Goal: Complete application form

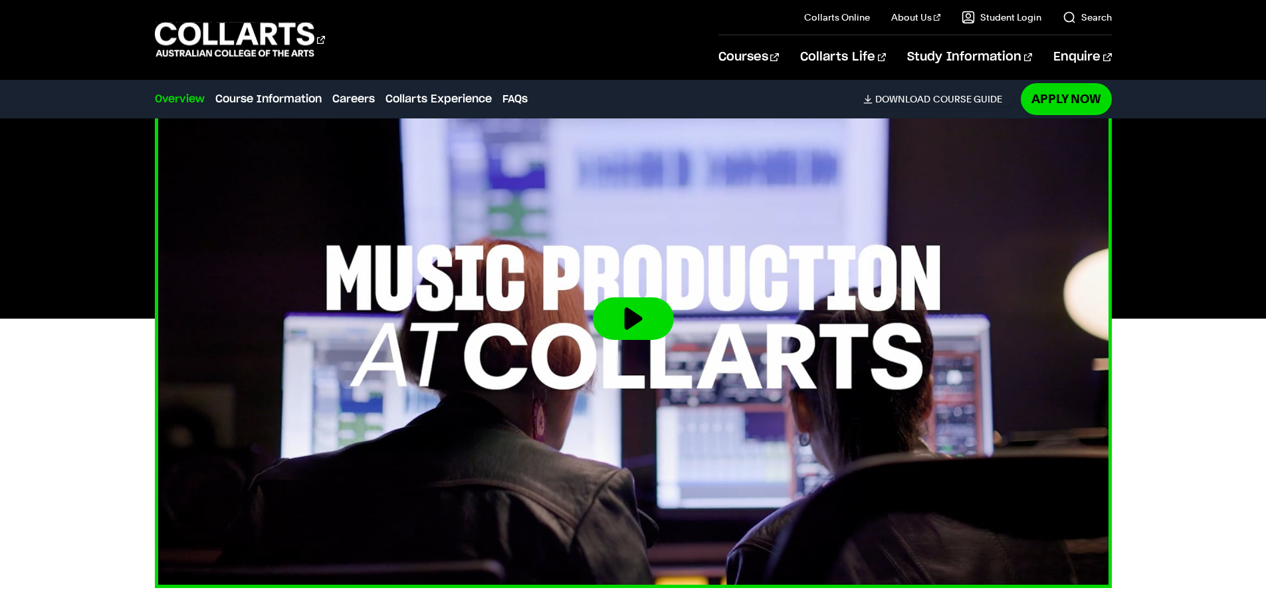
scroll to position [399, 0]
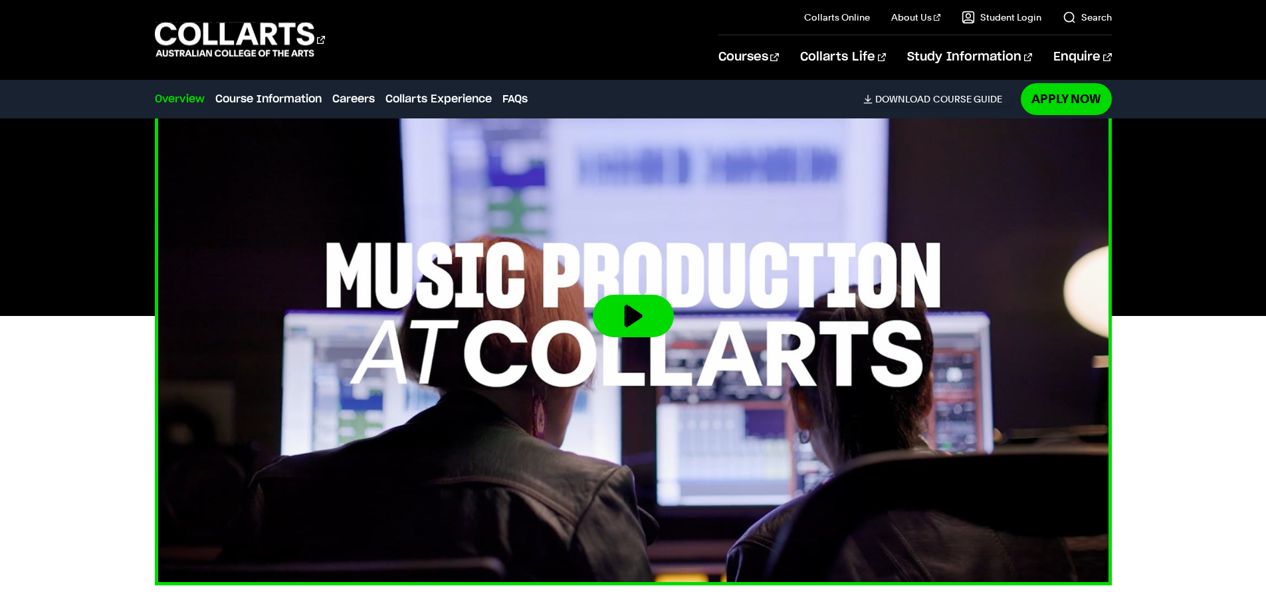
click at [640, 299] on button at bounding box center [633, 316] width 81 height 43
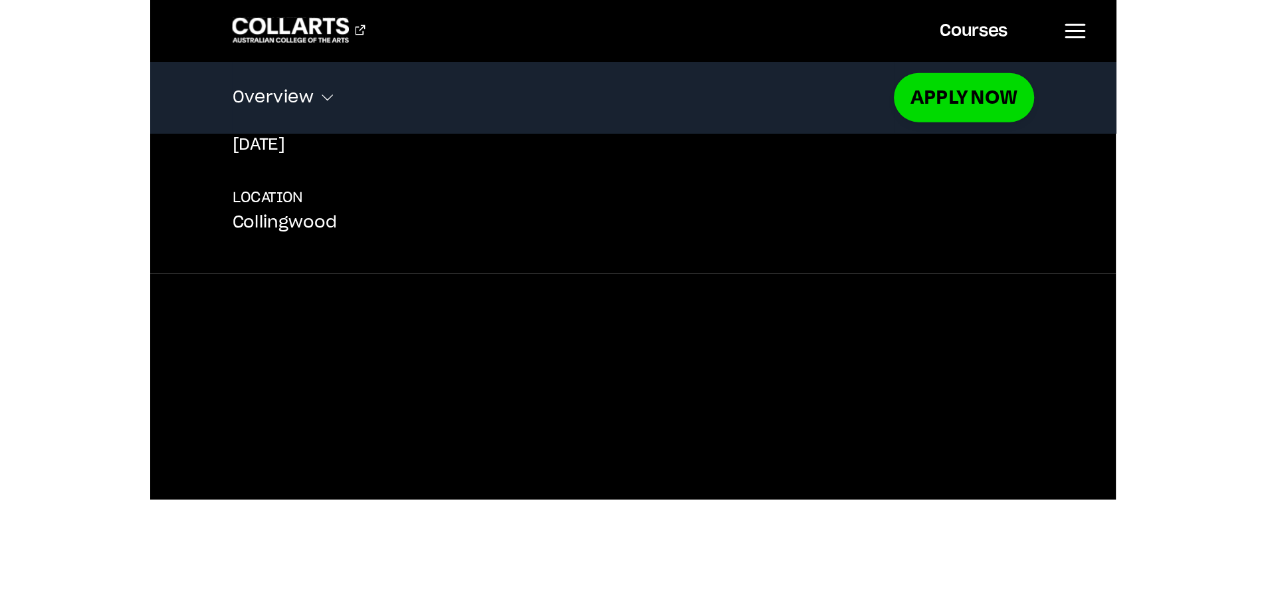
scroll to position [396, 0]
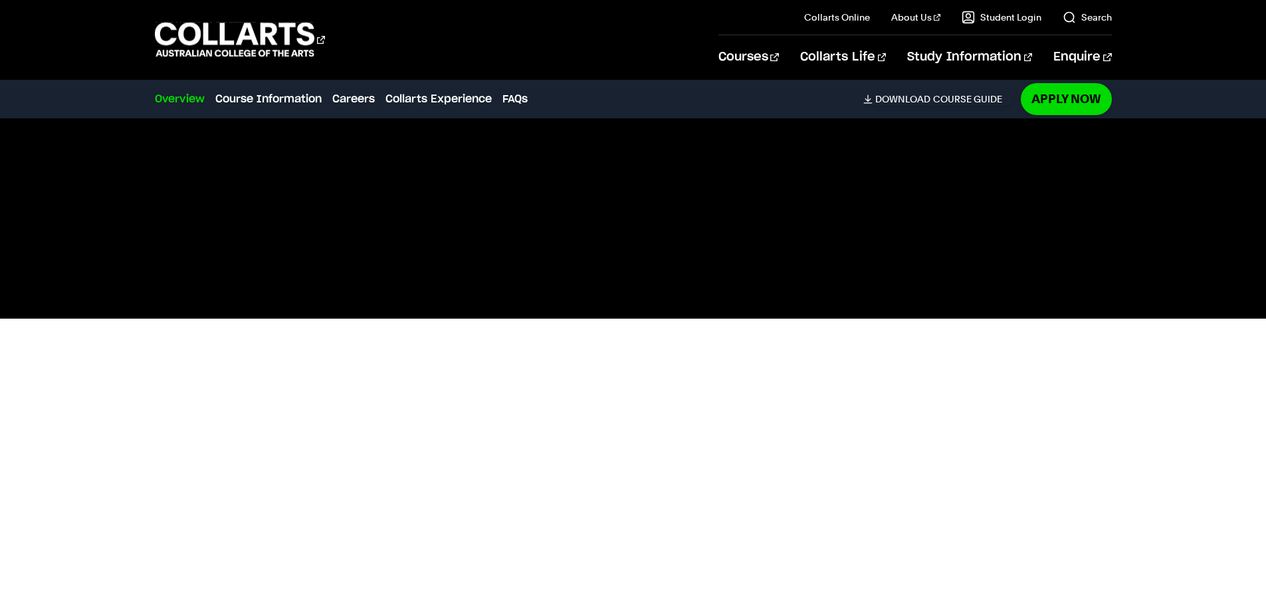
click at [1068, 81] on div "Overview Overview Course Information Careers Collarts Experience FAQs Download …" at bounding box center [633, 98] width 1173 height 37
click at [1080, 90] on link "Apply Now" at bounding box center [1066, 98] width 91 height 31
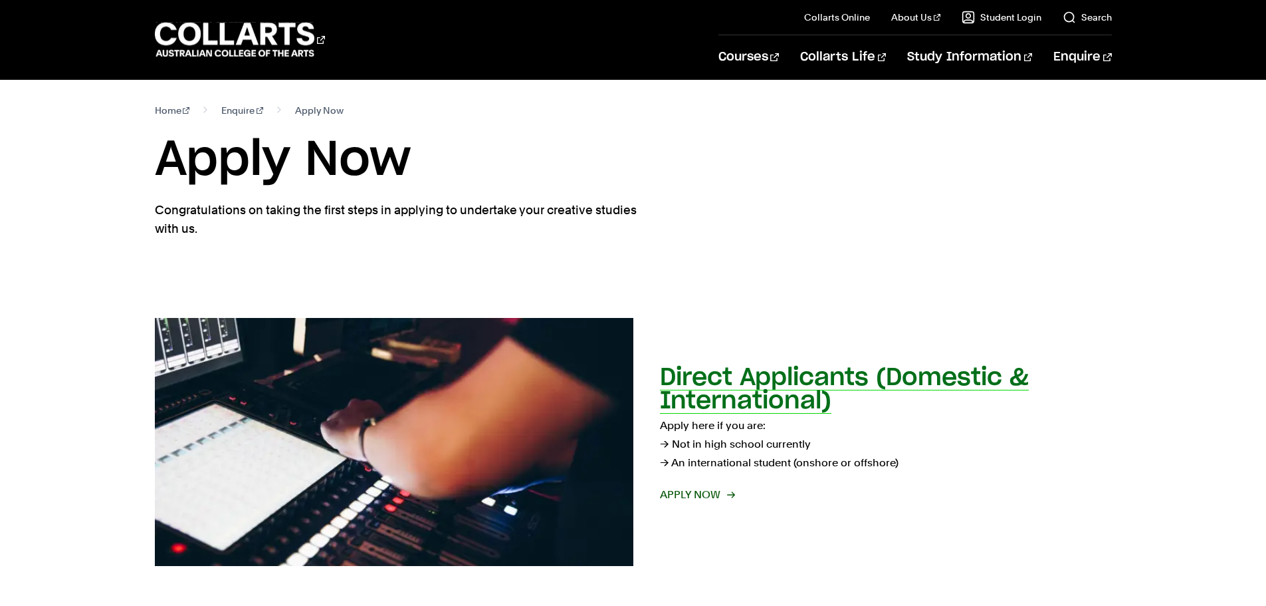
click at [865, 386] on h2 "Direct Applicants (Domestic & International)" at bounding box center [844, 389] width 369 height 47
